Goal: Information Seeking & Learning: Learn about a topic

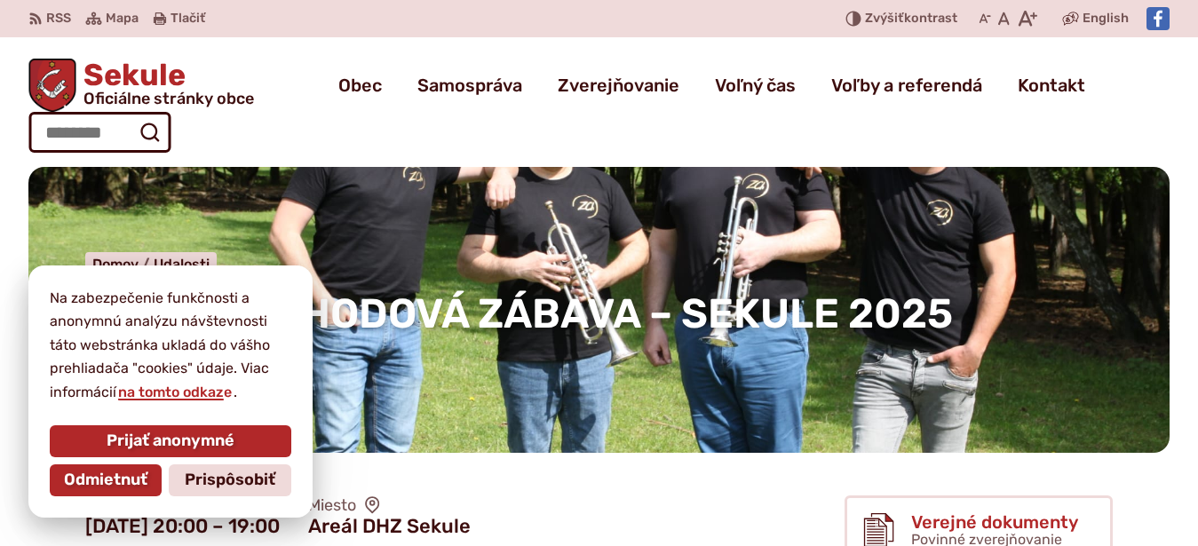
click at [1054, 344] on p "Zverejnené [DATE] ." at bounding box center [598, 355] width 1027 height 23
click at [674, 343] on div "HASIČSKÁ HODOVÁ ZÁBAVA – SEKULE 2025 Domov Udalosti HASIČSKÁ HODOVÁ ZÁBAVA – SE…" at bounding box center [598, 310] width 1141 height 286
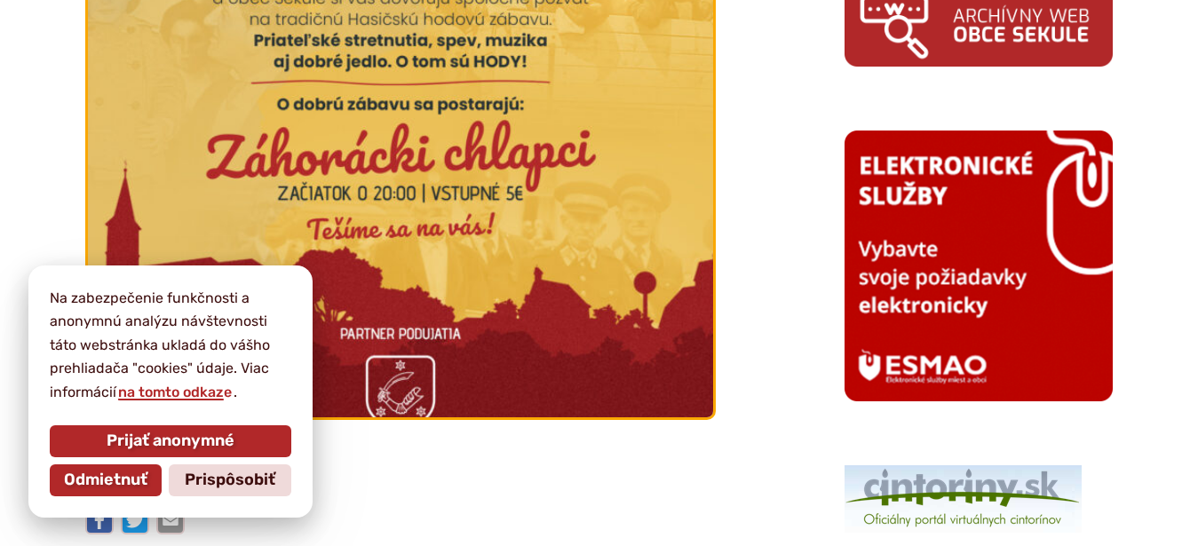
scroll to position [1449, 0]
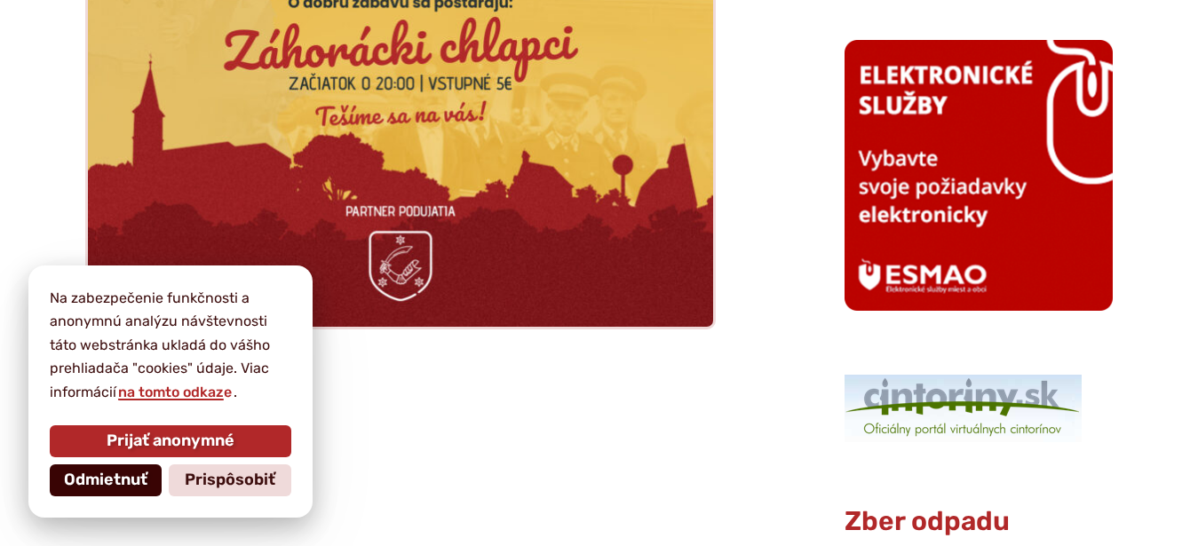
click at [118, 474] on span "Odmietnuť" at bounding box center [105, 481] width 83 height 20
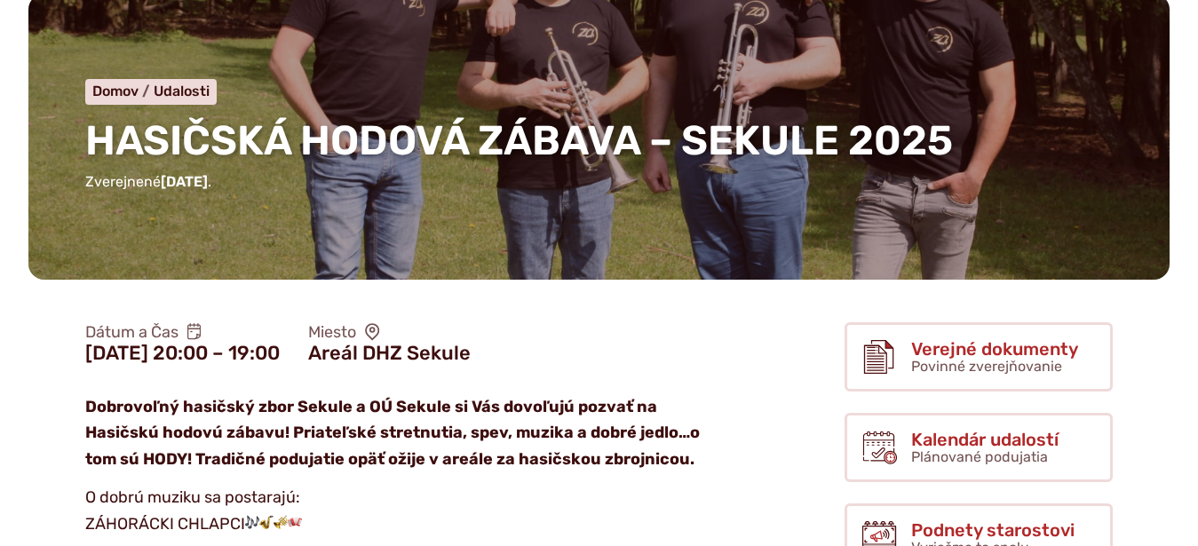
scroll to position [0, 0]
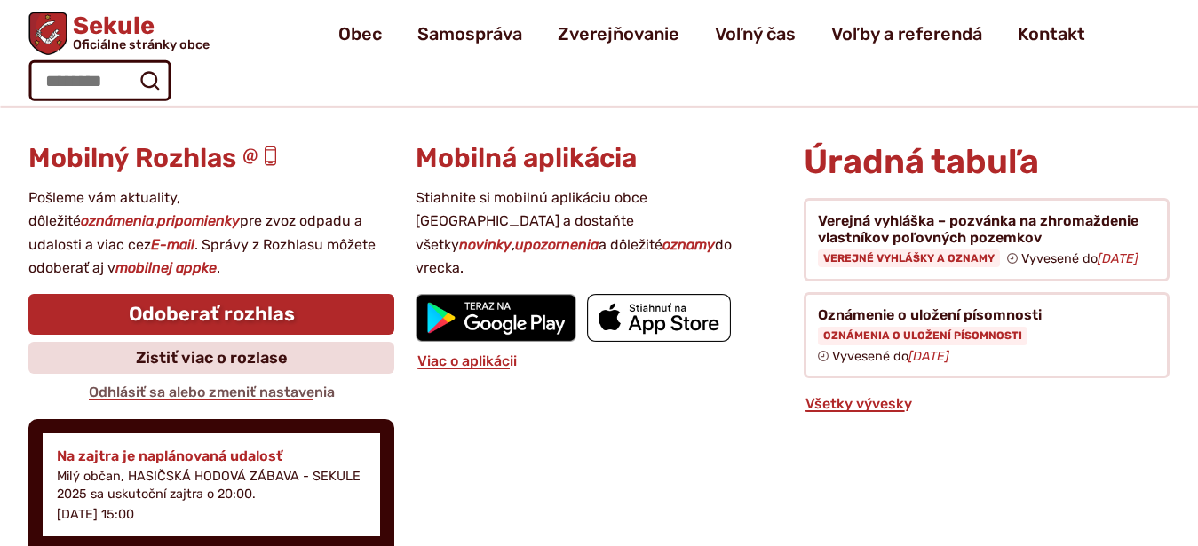
scroll to position [1992, 0]
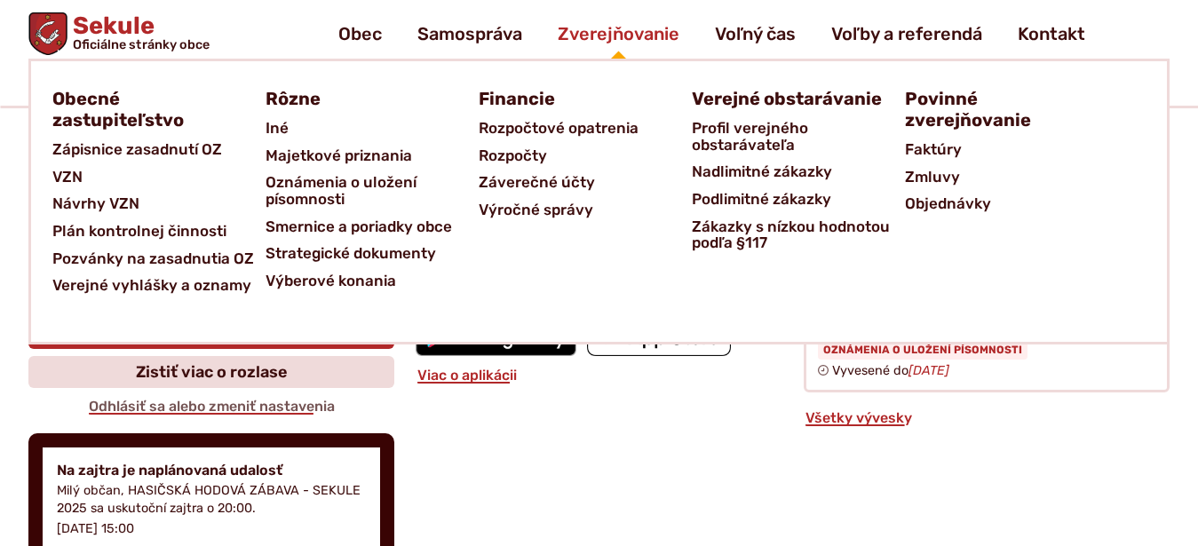
click at [620, 30] on span "Zverejňovanie" at bounding box center [619, 34] width 122 height 50
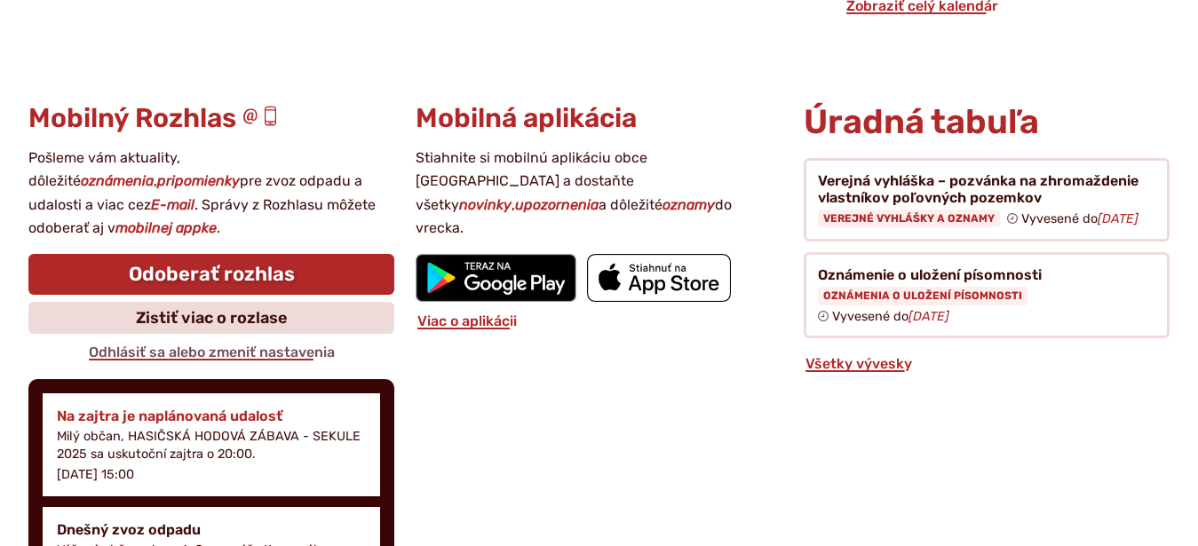
scroll to position [2083, 0]
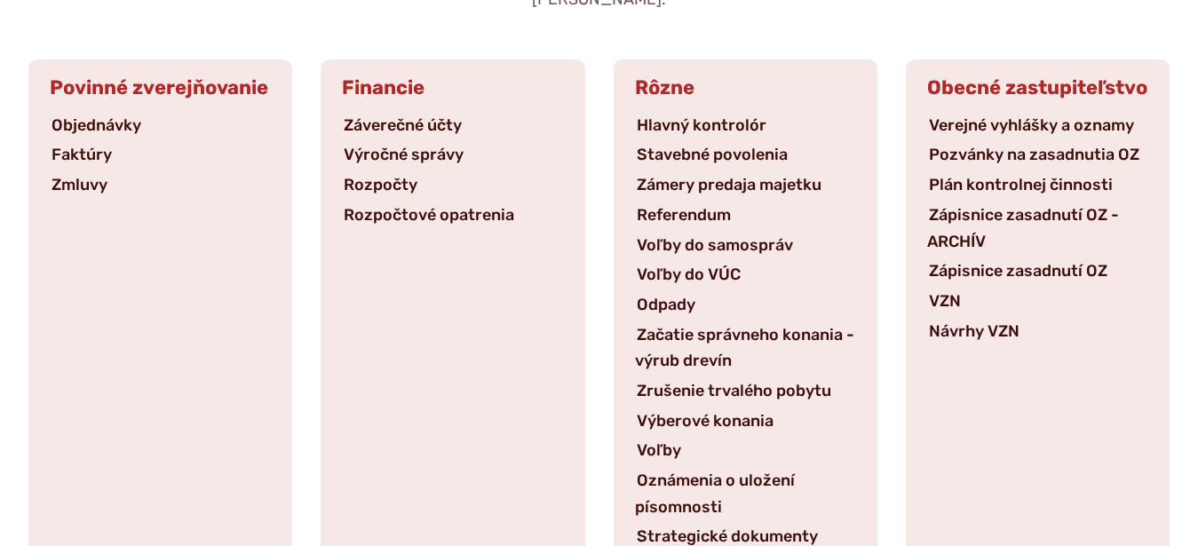
scroll to position [362, 0]
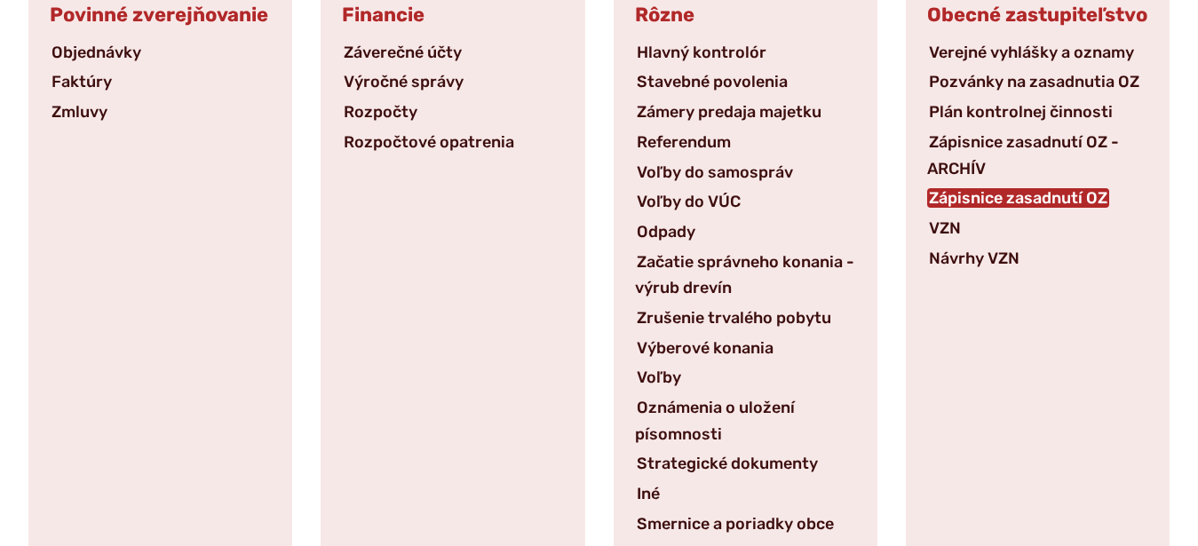
click at [1029, 201] on link "Zápisnice zasadnutí OZ" at bounding box center [1018, 198] width 182 height 20
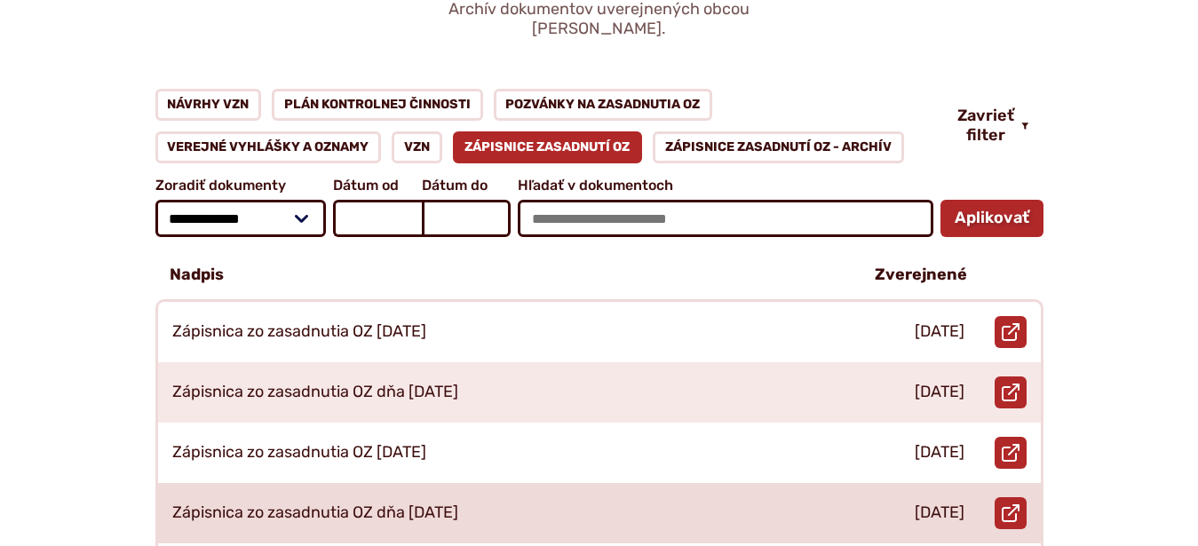
scroll to position [272, 0]
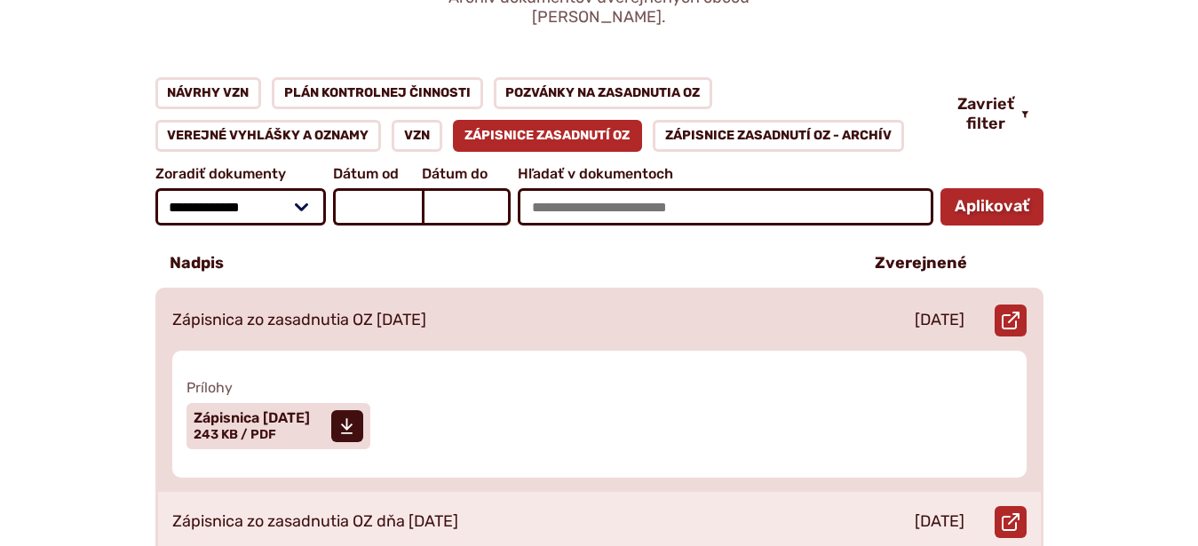
click at [405, 311] on p "Zápisnica zo zasadnutia OZ 23.04.2025" at bounding box center [299, 321] width 254 height 20
click at [210, 427] on span "Veľkosť a typ súboru 243 KB / PDF" at bounding box center [235, 434] width 83 height 15
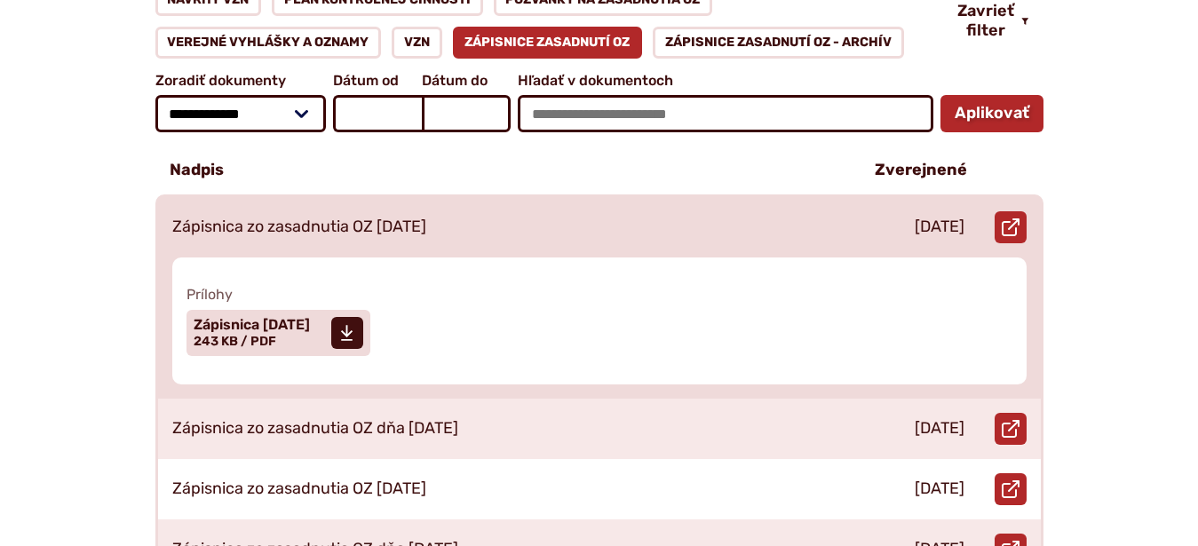
scroll to position [453, 0]
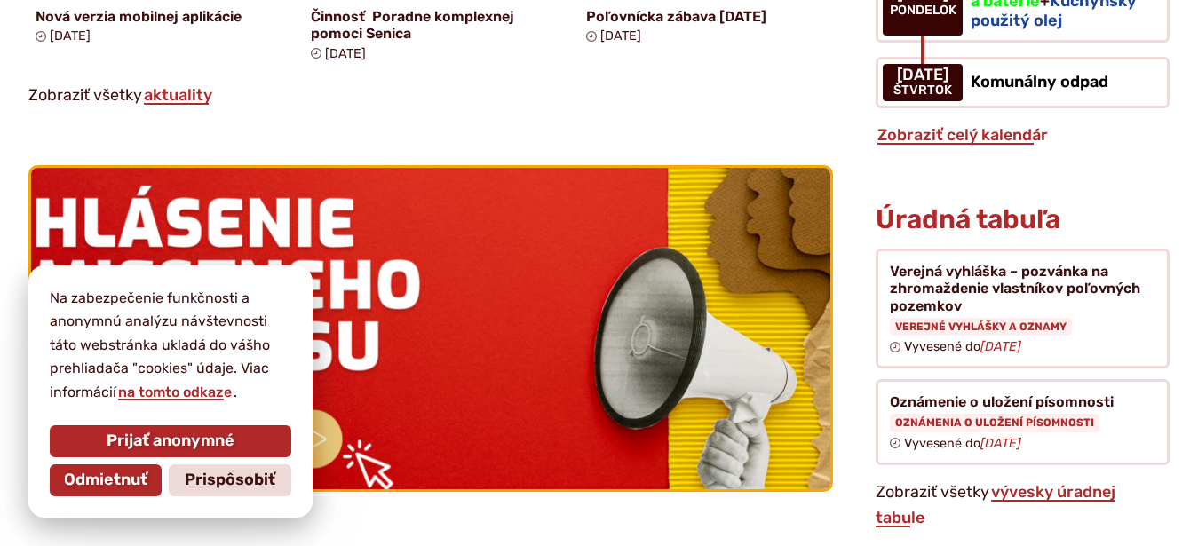
scroll to position [1720, 0]
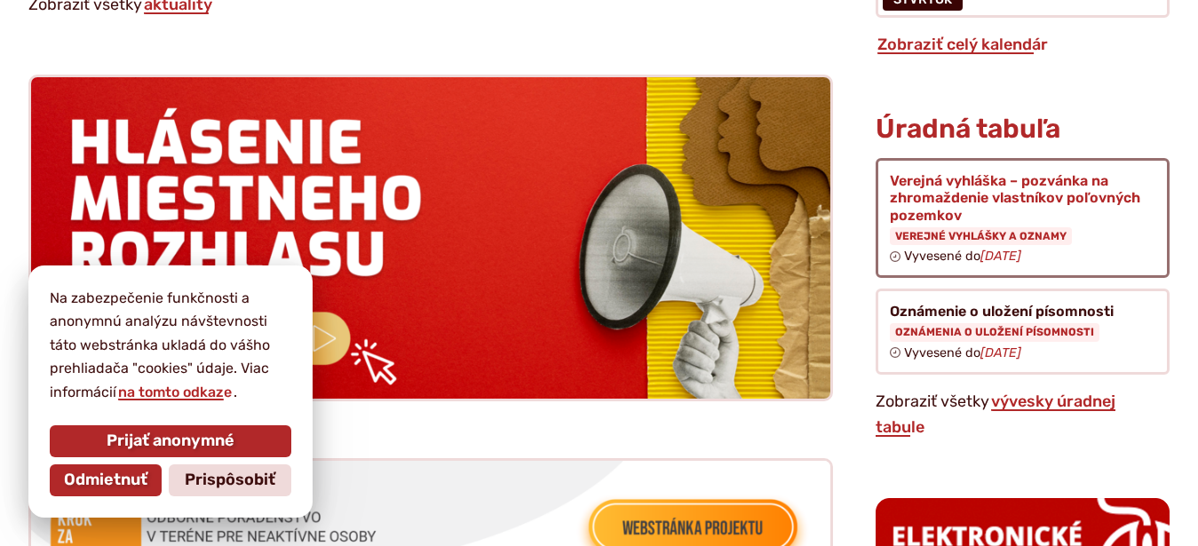
click at [983, 176] on figure at bounding box center [1022, 218] width 294 height 120
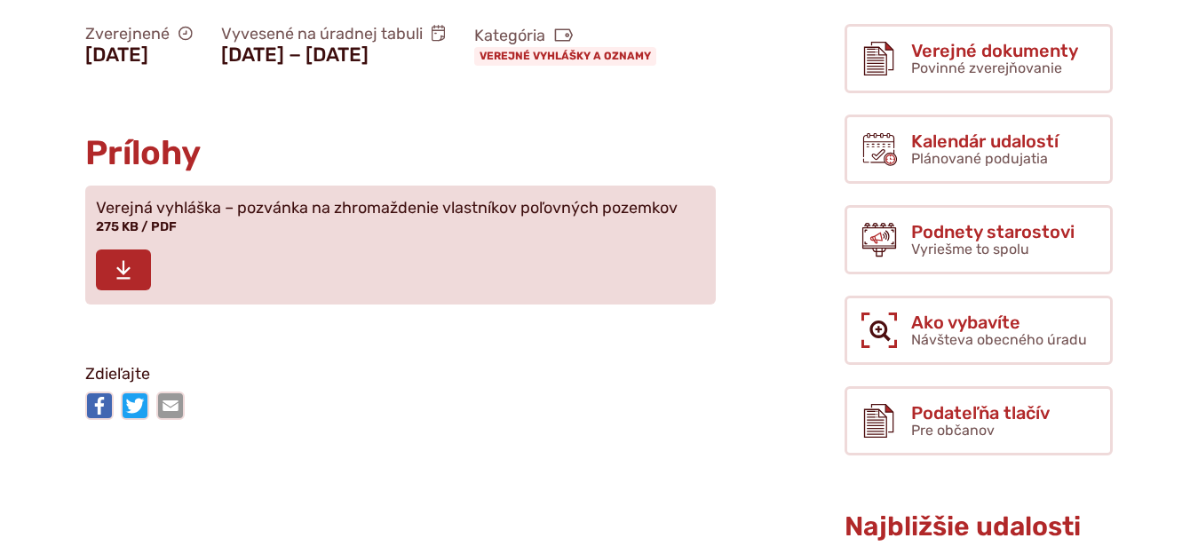
scroll to position [453, 0]
click at [119, 281] on icon at bounding box center [123, 269] width 16 height 21
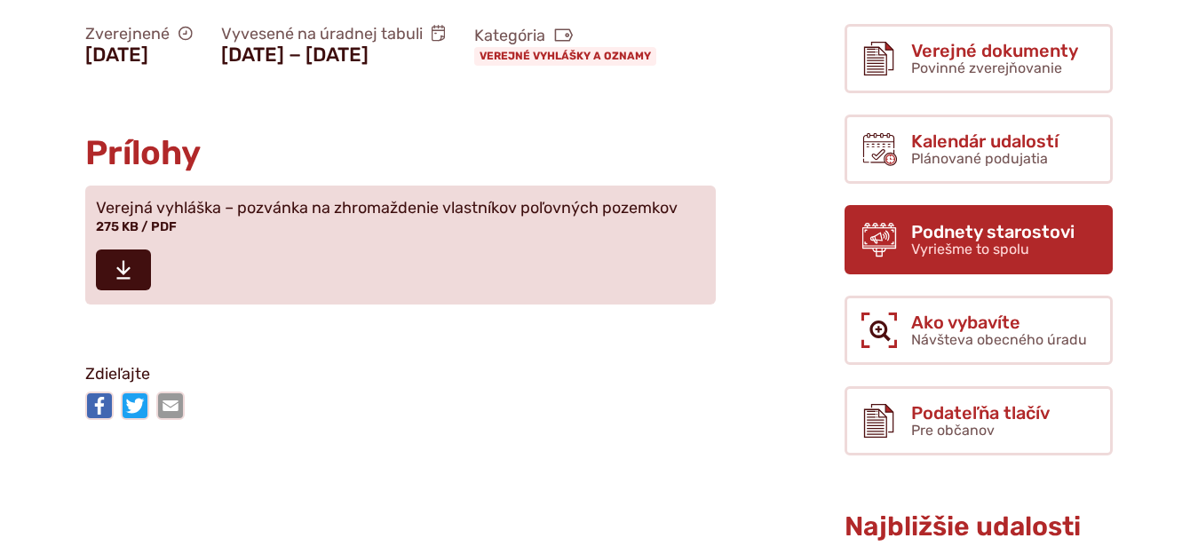
click at [1005, 241] on span "Vyriešme to spolu" at bounding box center [970, 249] width 118 height 17
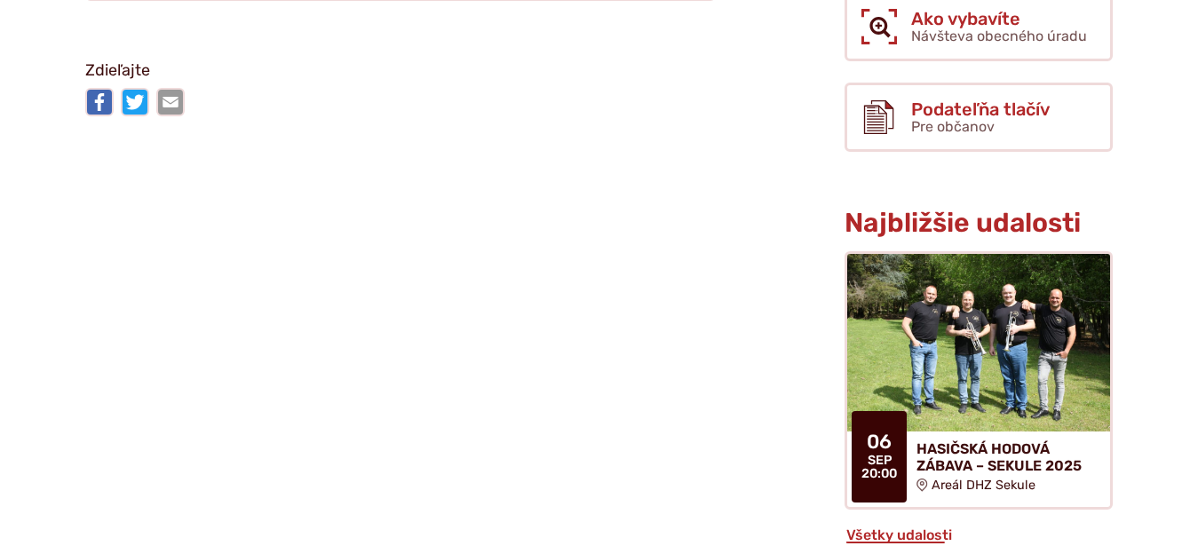
scroll to position [724, 0]
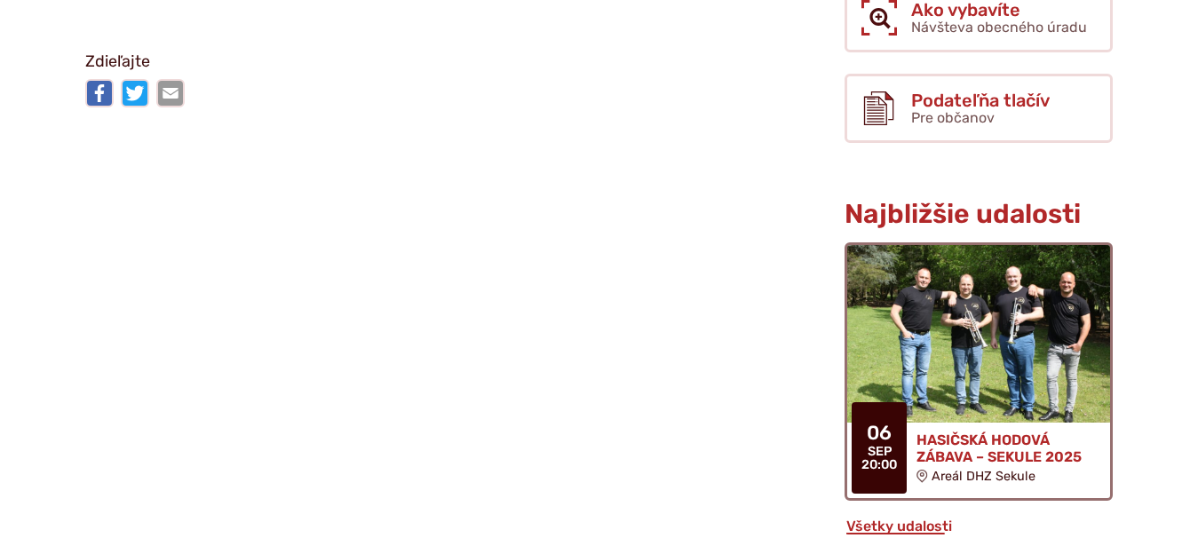
click at [995, 395] on img at bounding box center [978, 334] width 302 height 204
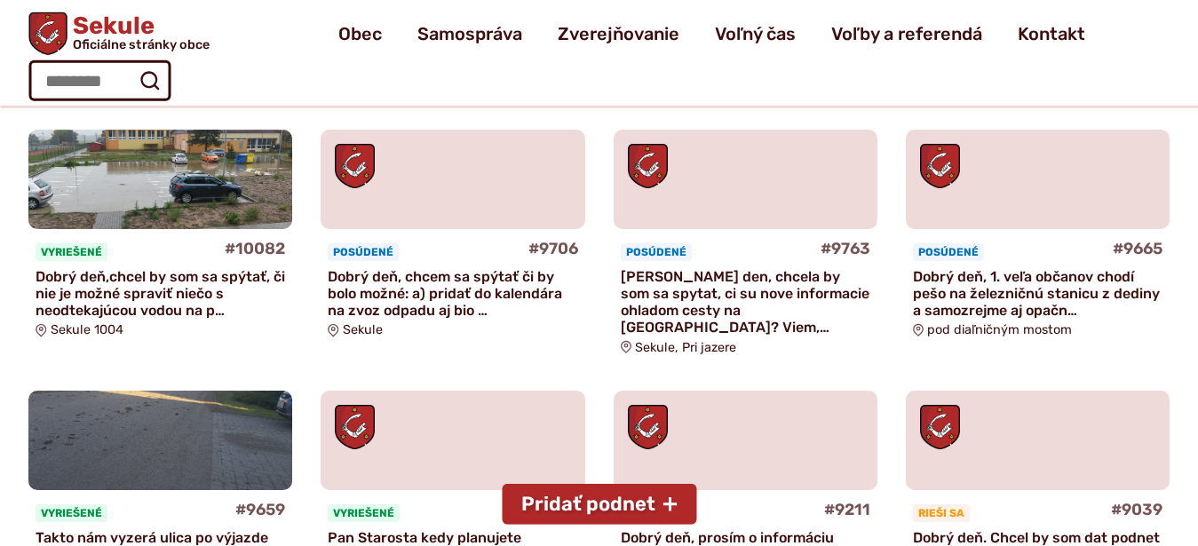
scroll to position [634, 0]
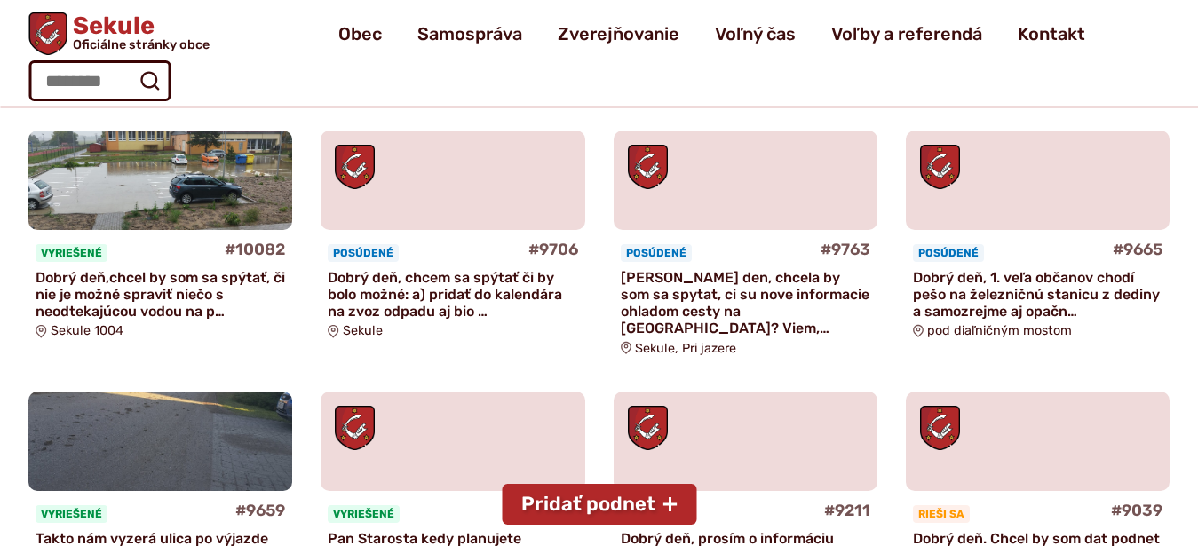
click at [131, 285] on p "Dobrý deň,chcel by som sa spýtať, či nie je možné spraviť niečo s neodtekajúcou…" at bounding box center [160, 294] width 249 height 51
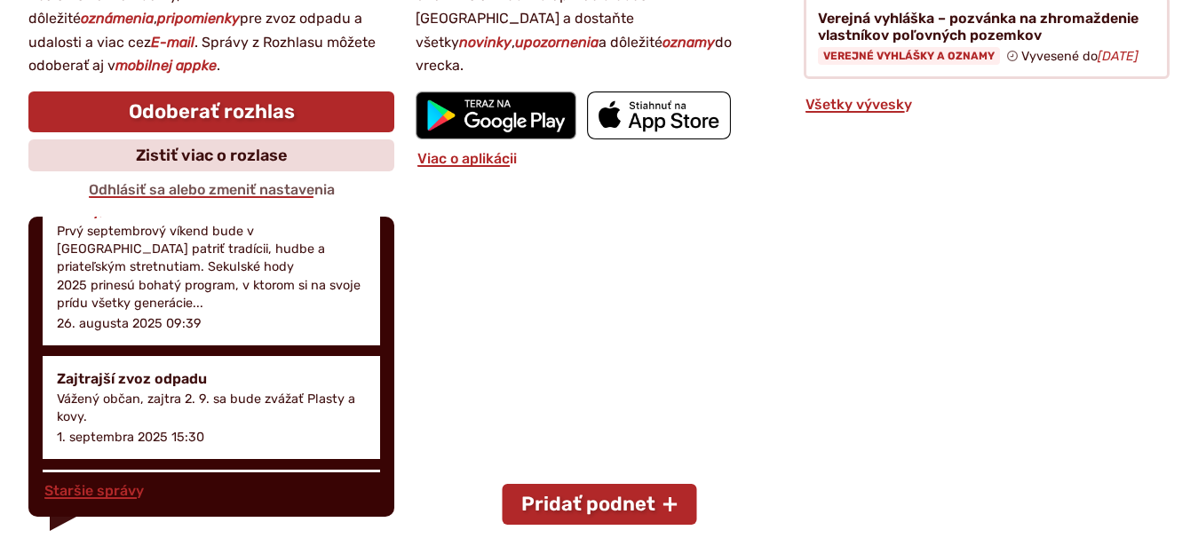
scroll to position [405, 0]
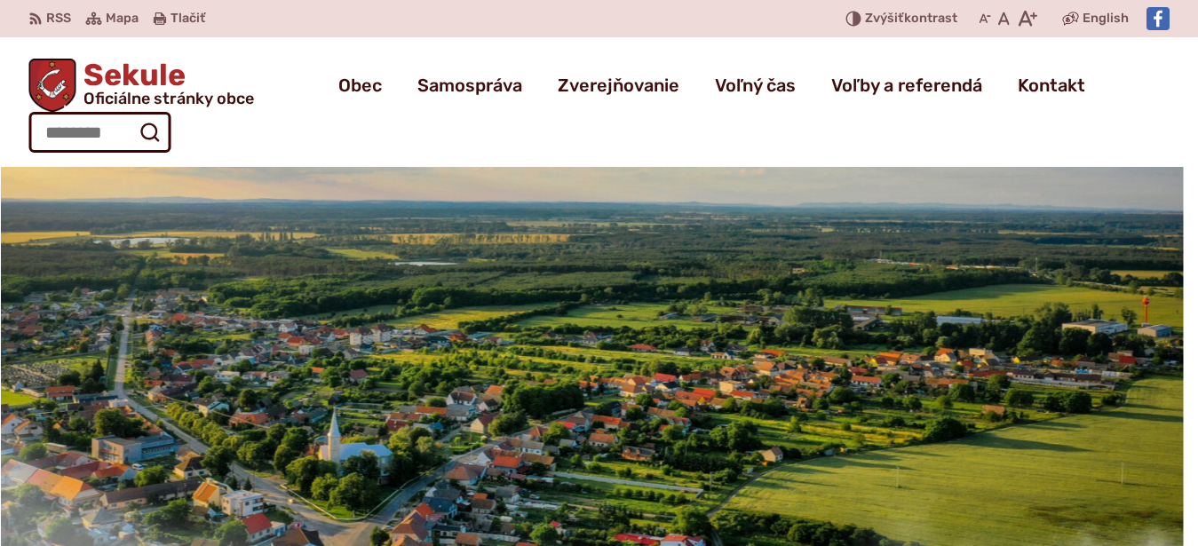
scroll to position [996, 0]
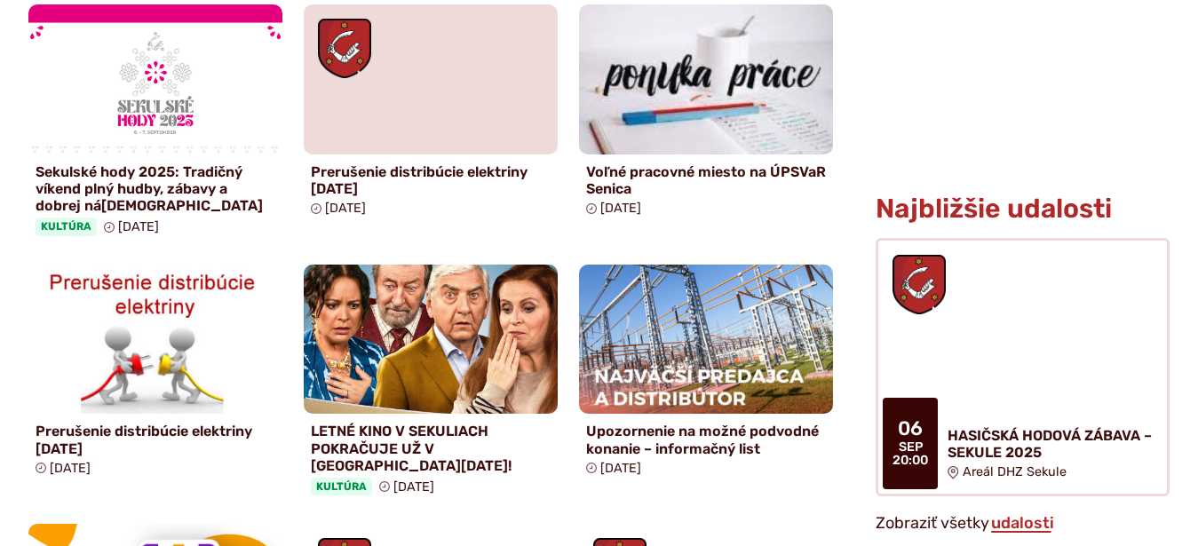
scroll to position [996, 0]
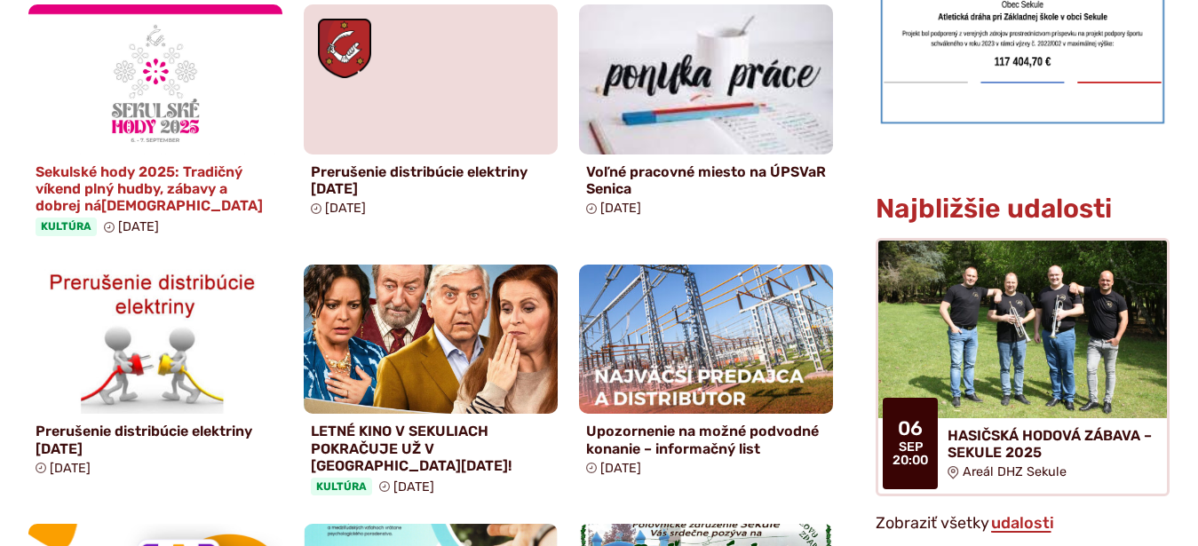
click at [134, 163] on h4 "Sekulské hody 2025: Tradičný víkend plný hudby, zábavy a dobrej ná[DEMOGRAPHIC_…" at bounding box center [156, 188] width 240 height 51
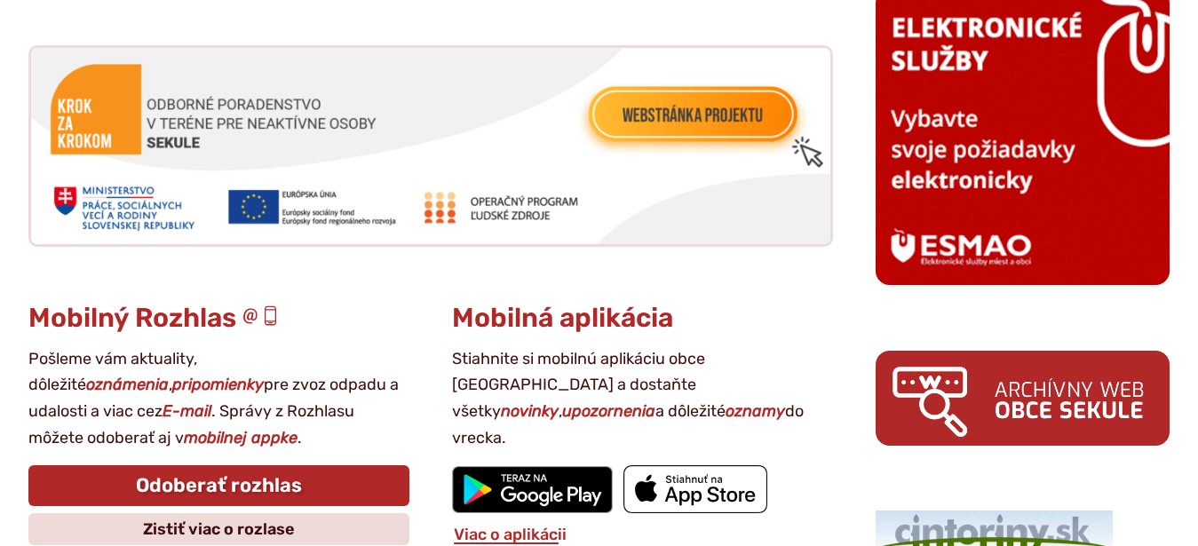
scroll to position [2264, 0]
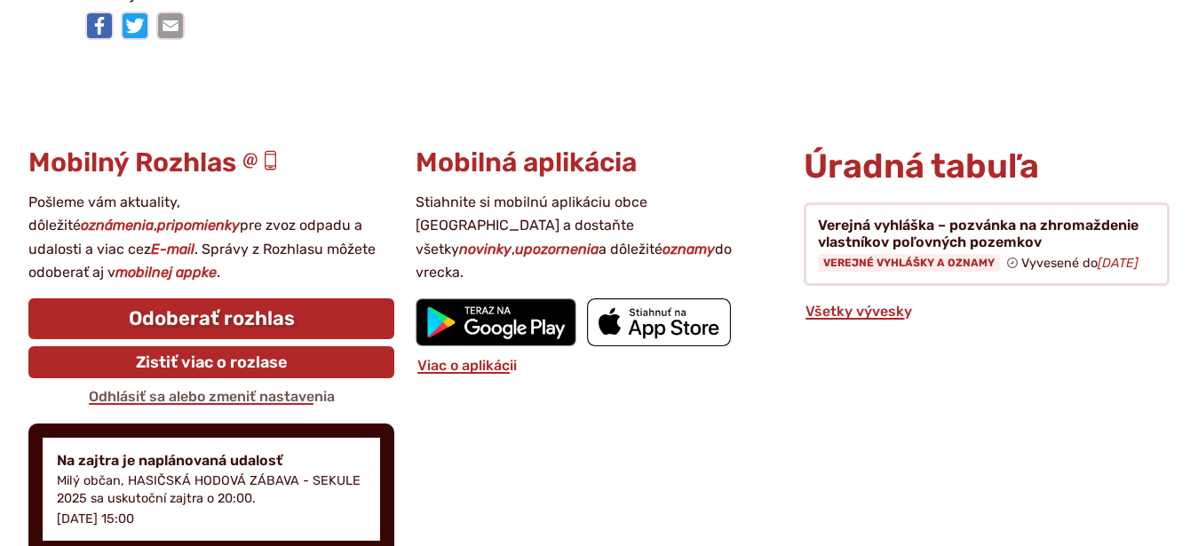
scroll to position [5614, 0]
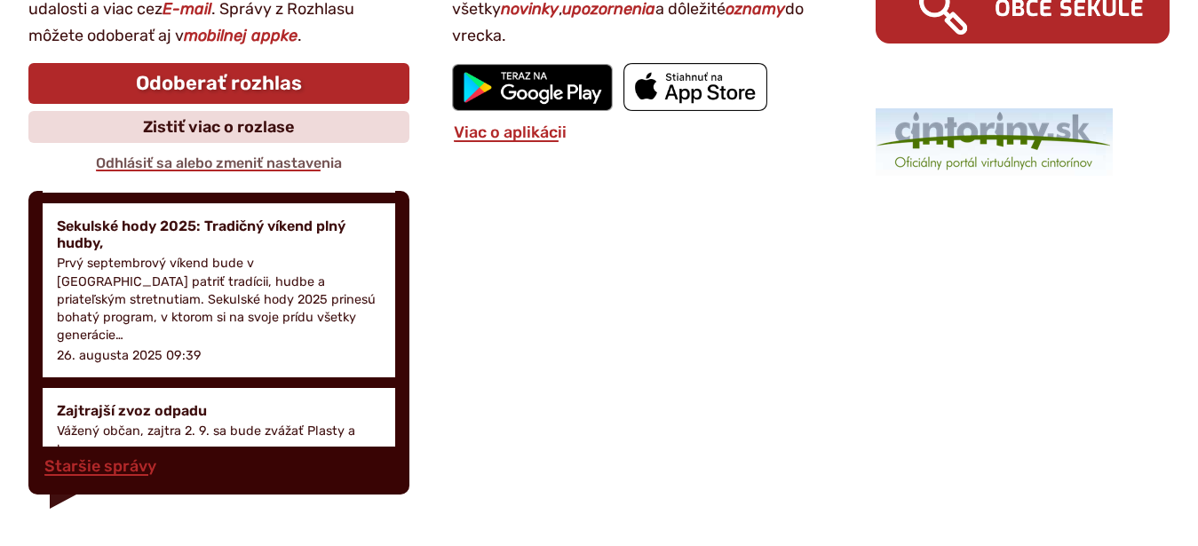
scroll to position [234, 0]
